Goal: Task Accomplishment & Management: Manage account settings

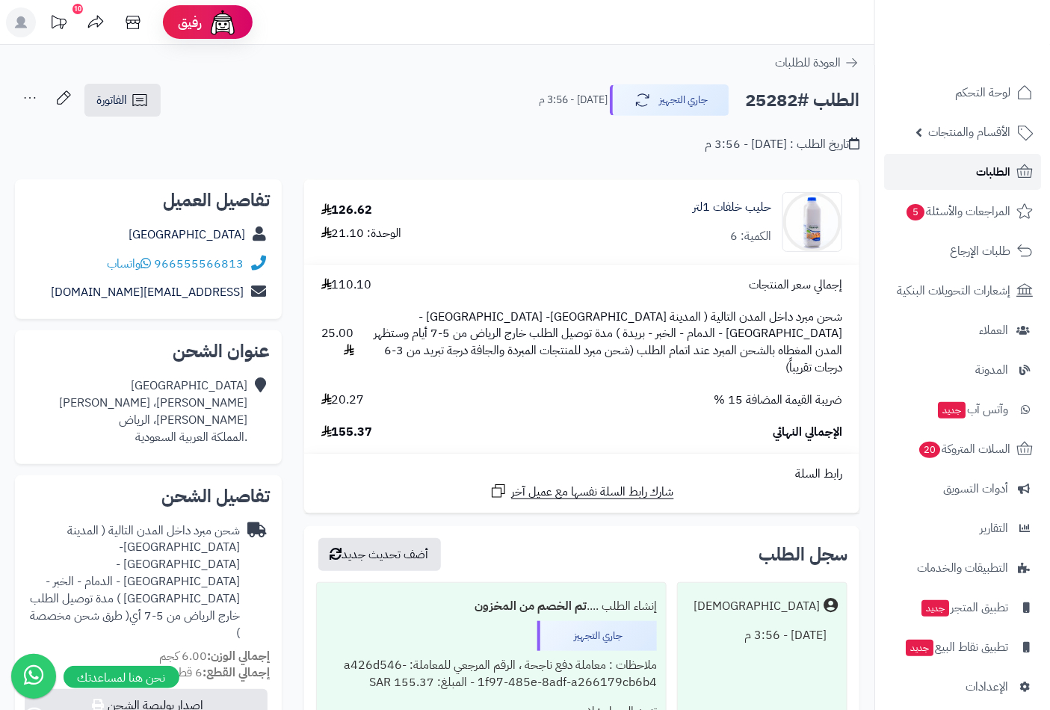
click at [988, 168] on span "الطلبات" at bounding box center [993, 171] width 34 height 21
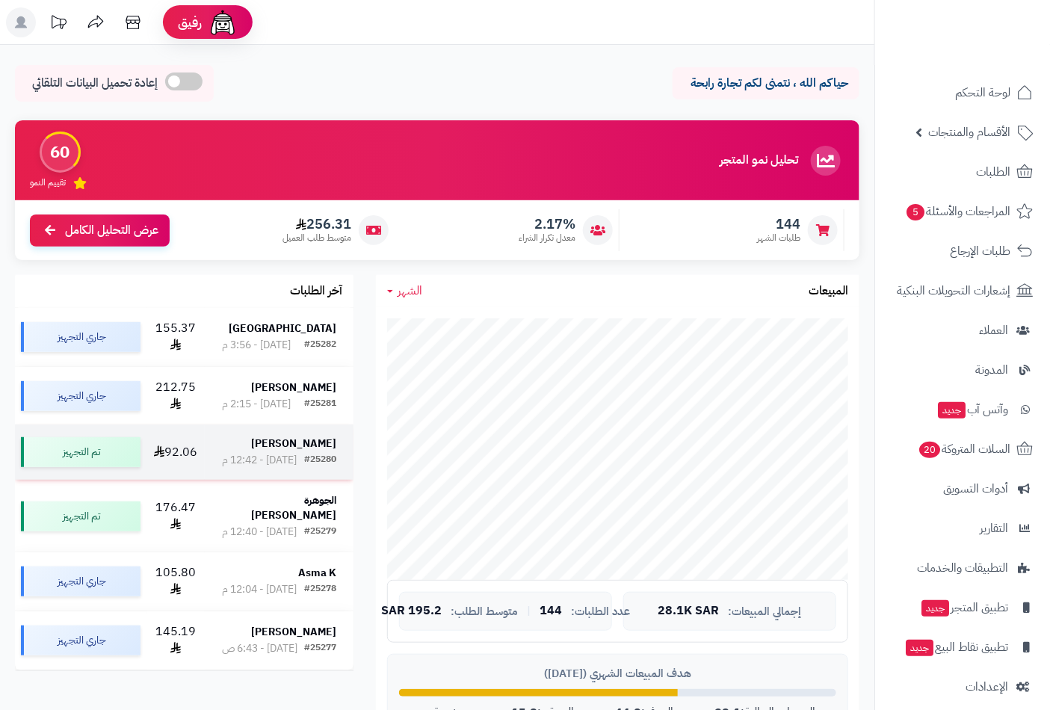
click at [282, 442] on strong "حسين العبدالوهاب" at bounding box center [293, 444] width 85 height 16
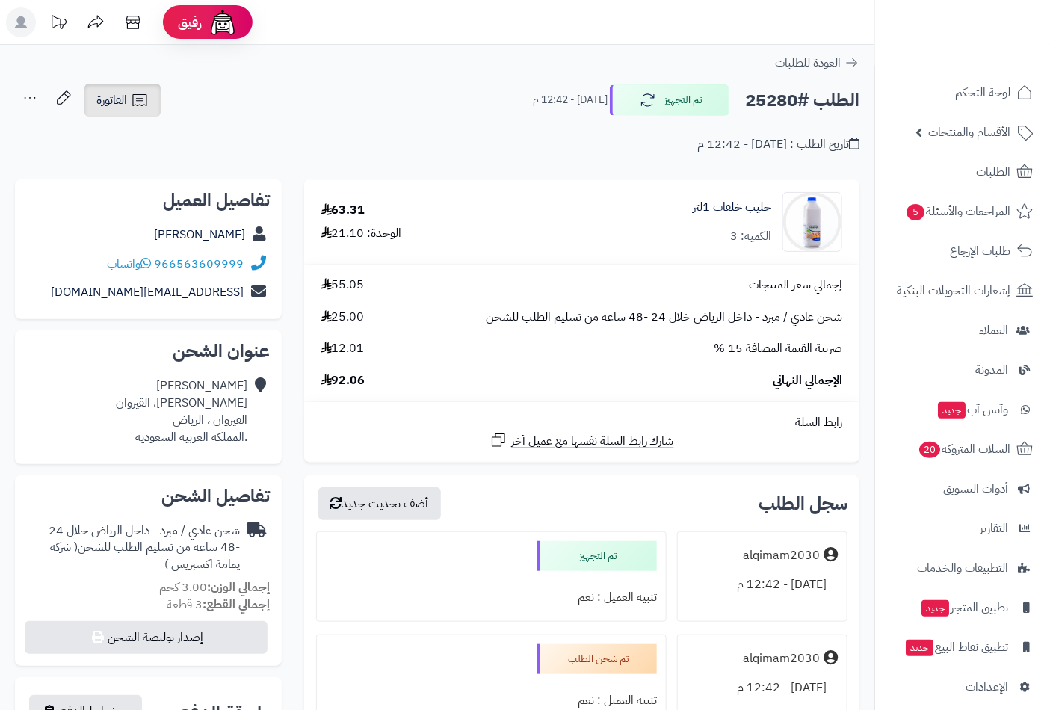
click at [133, 106] on icon at bounding box center [140, 100] width 18 height 18
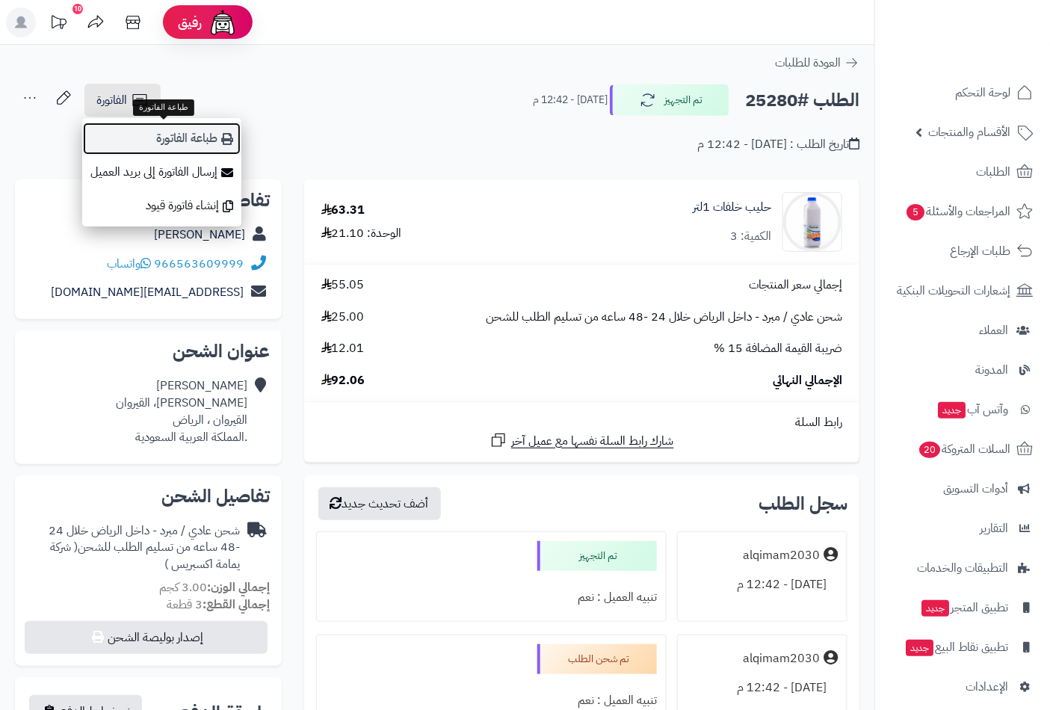
click at [159, 140] on link "طباعة الفاتورة" at bounding box center [161, 139] width 159 height 34
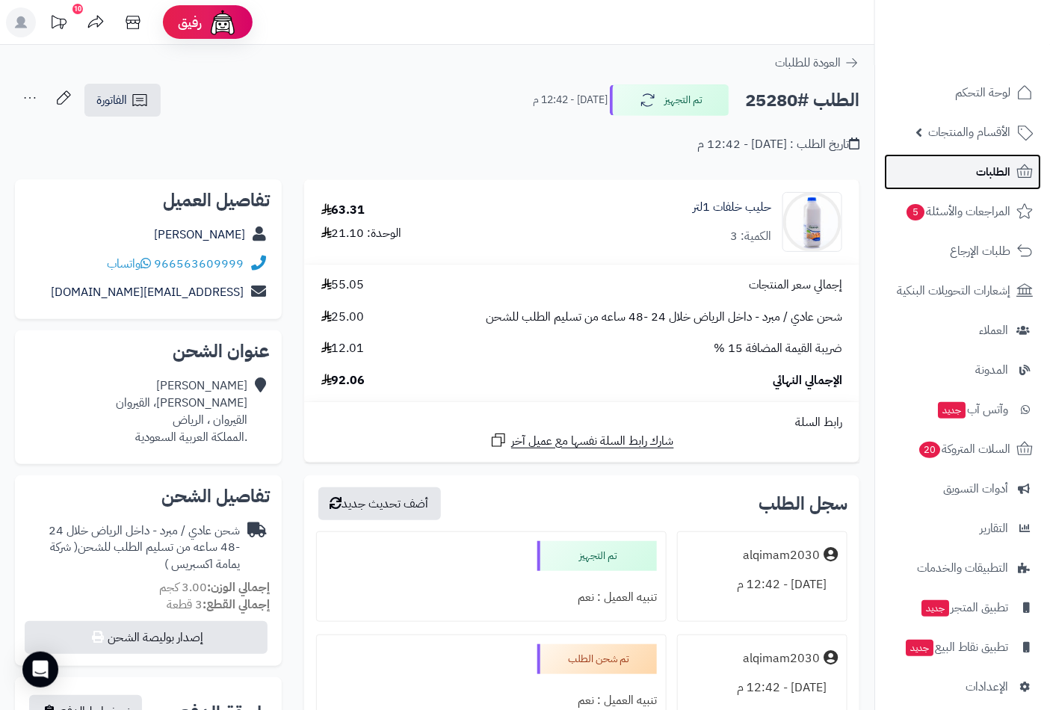
click at [985, 168] on span "الطلبات" at bounding box center [993, 171] width 34 height 21
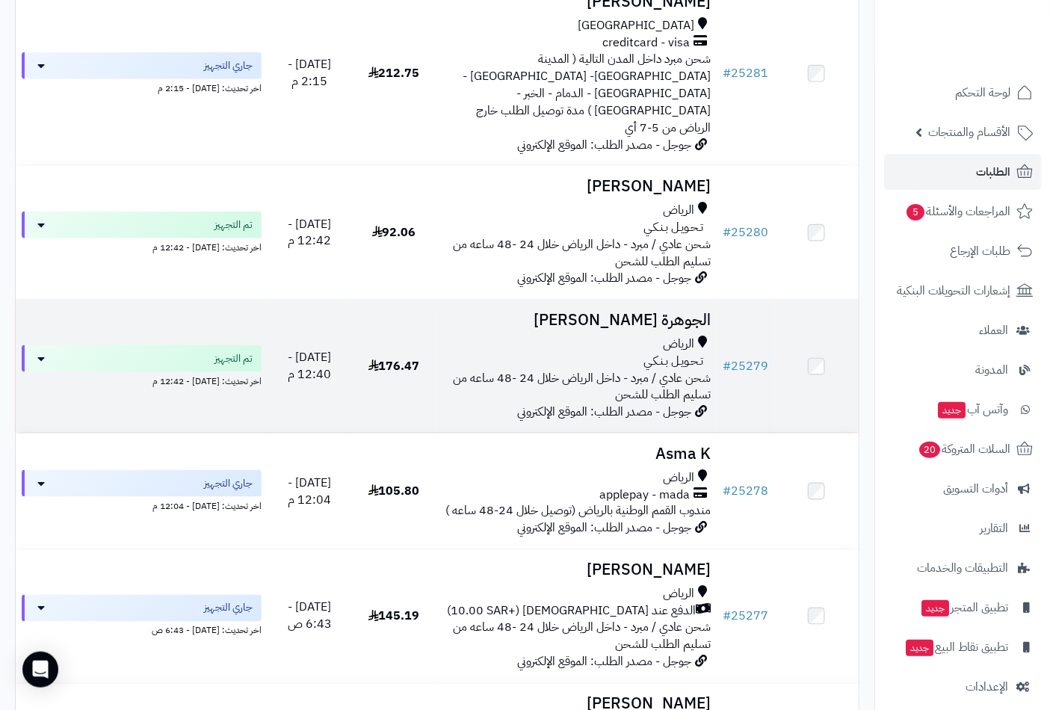
scroll to position [483, 0]
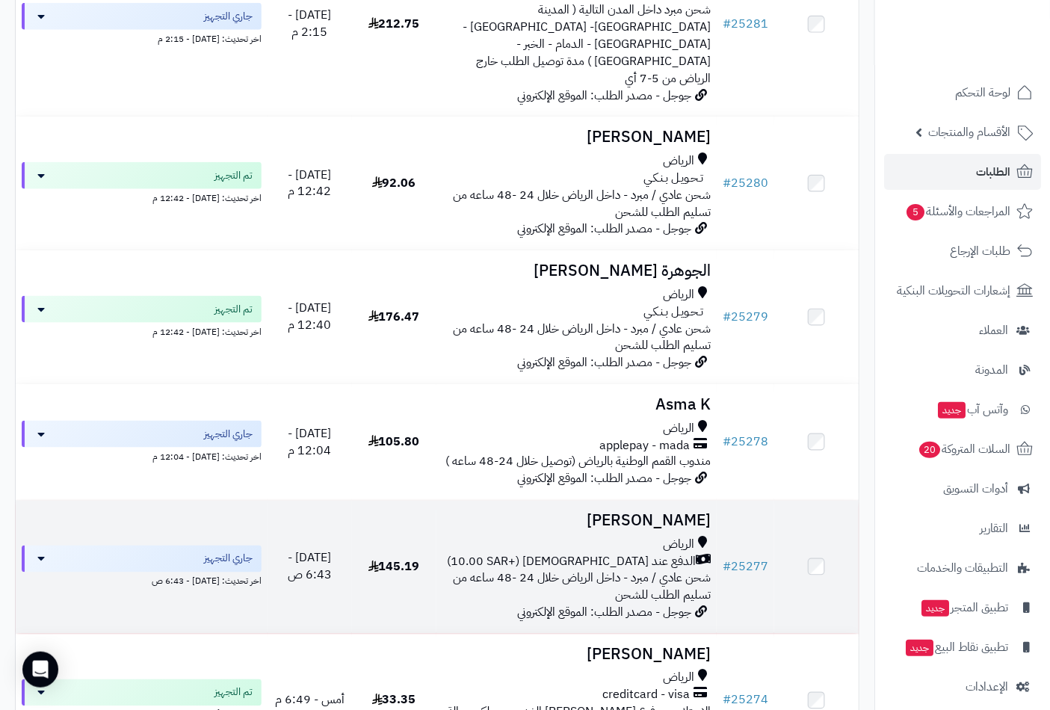
click at [652, 536] on div "الرياض" at bounding box center [576, 544] width 269 height 17
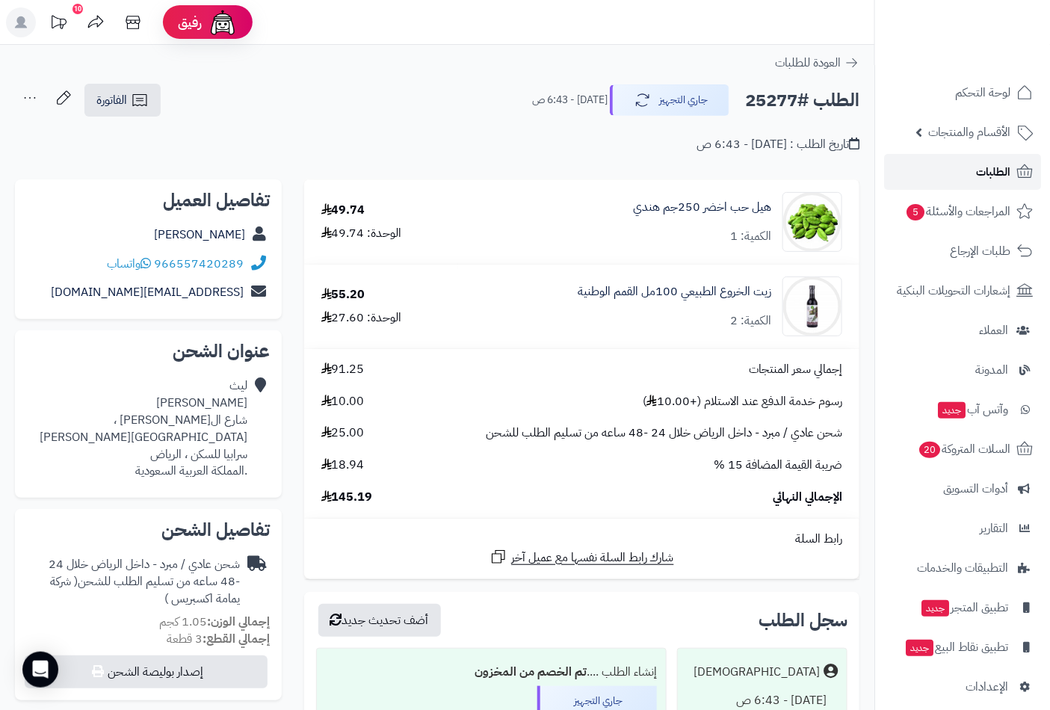
click at [997, 173] on span "الطلبات" at bounding box center [993, 171] width 34 height 21
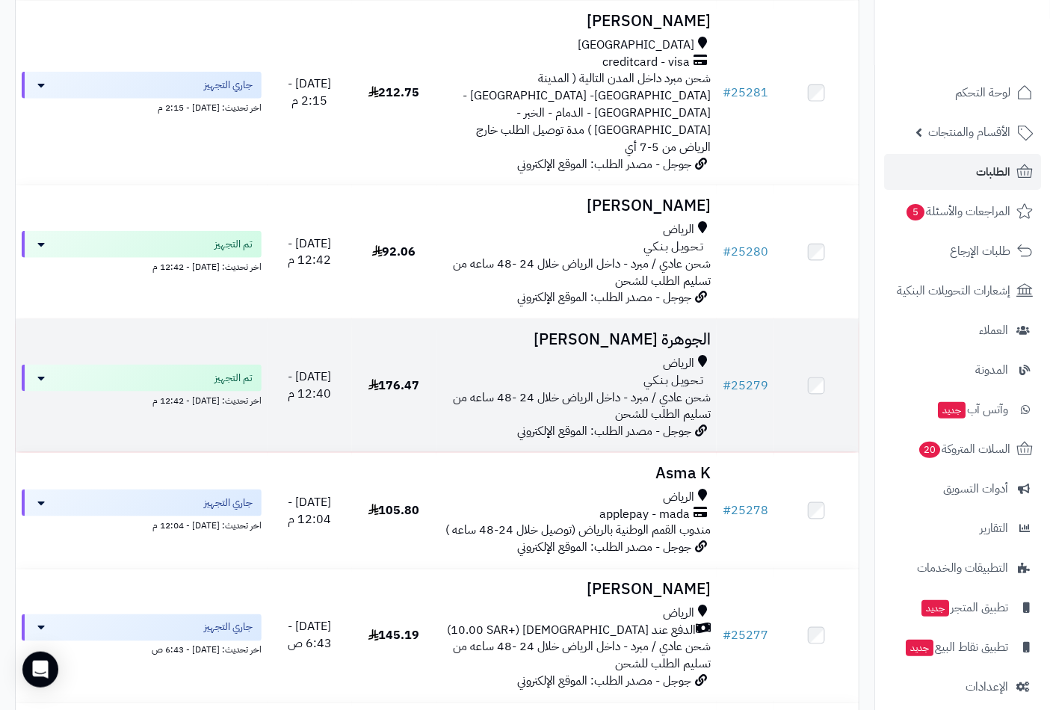
scroll to position [483, 0]
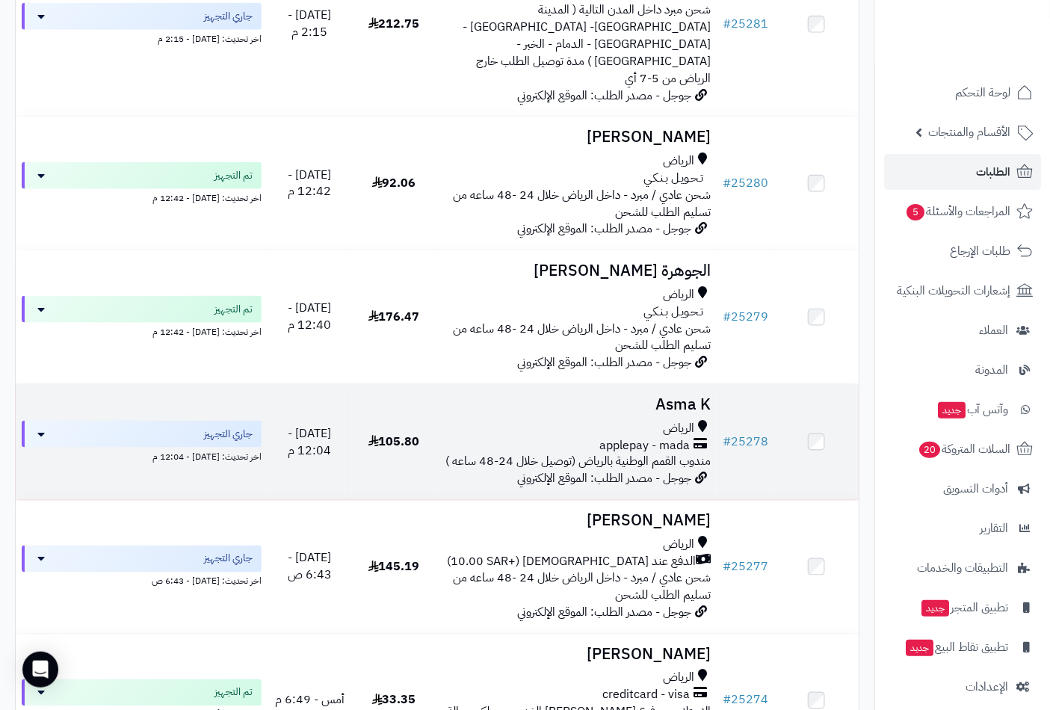
click at [652, 384] on td "Asma K الرياض applepay - mada مندوب القمم الوطنية بالرياض (توصيل خلال 24-48 ساع…" at bounding box center [576, 442] width 281 height 116
click at [670, 396] on h3 "Asma K" at bounding box center [576, 404] width 269 height 17
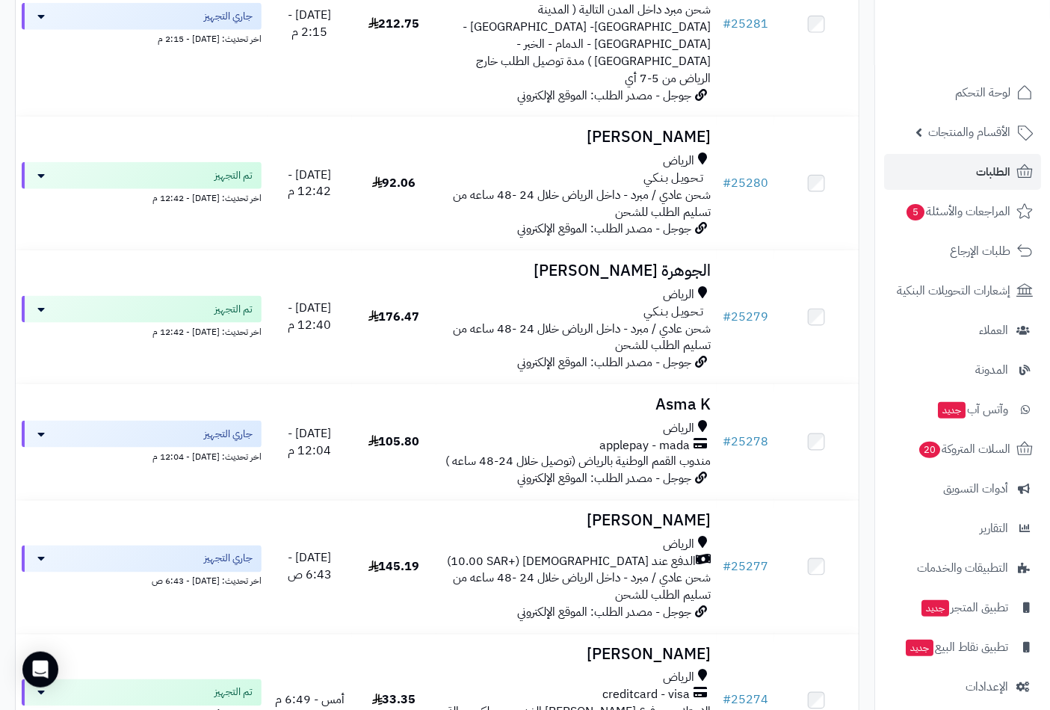
scroll to position [554, 0]
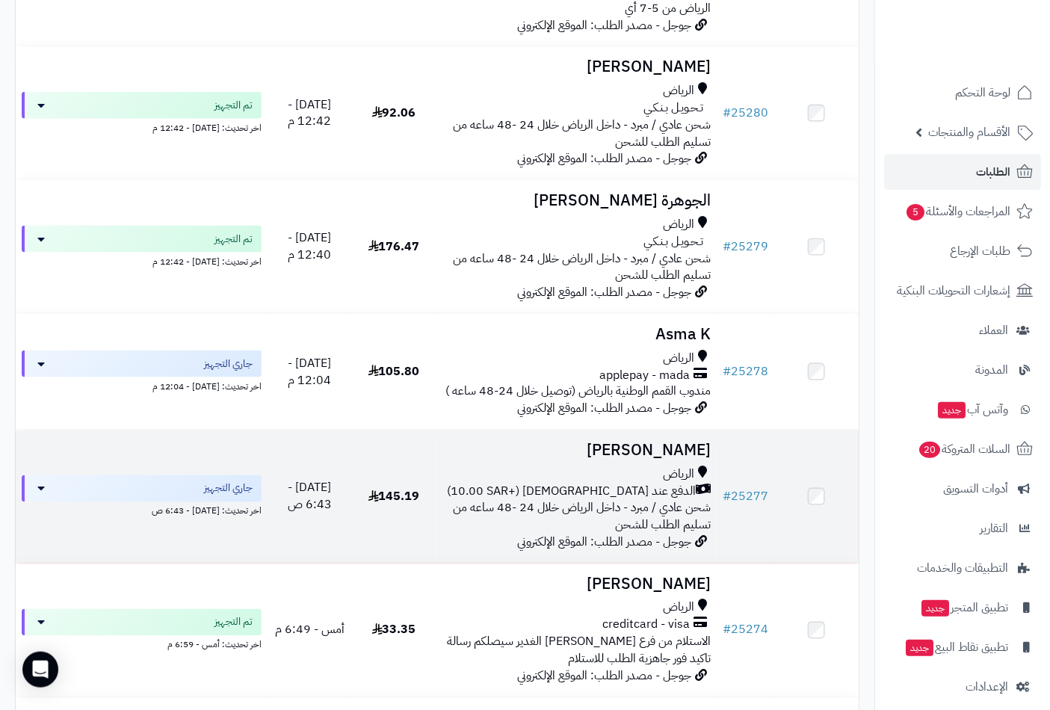
click at [659, 466] on div "الرياض" at bounding box center [576, 474] width 269 height 17
